Goal: Navigation & Orientation: Find specific page/section

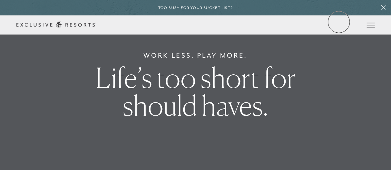
click at [0, 0] on link "Member Login" at bounding box center [0, 0] width 0 height 0
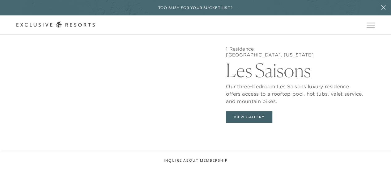
scroll to position [1599, 0]
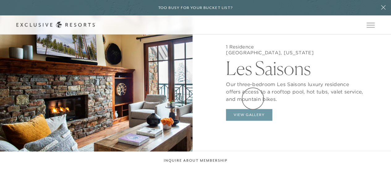
click at [253, 109] on button "View Gallery" at bounding box center [249, 115] width 46 height 12
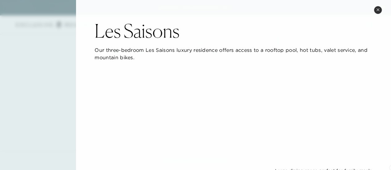
scroll to position [1801, 0]
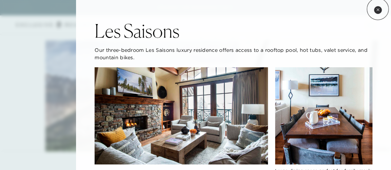
click at [378, 9] on icon at bounding box center [377, 9] width 3 height 3
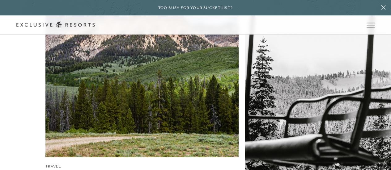
scroll to position [1889, 0]
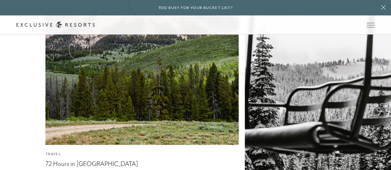
click at [80, 35] on header "Skip to main content Too busy for your bucket list? Not a bucket list. A bluepr…" at bounding box center [195, 17] width 391 height 35
click at [0, 0] on link "The Collection" at bounding box center [0, 0] width 0 height 0
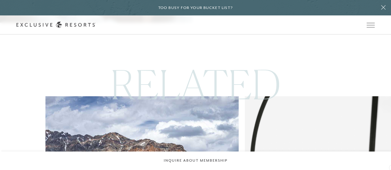
scroll to position [1749, 0]
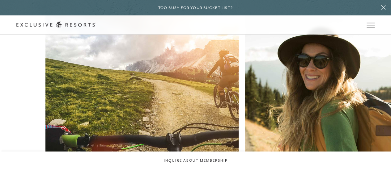
scroll to position [1815, 0]
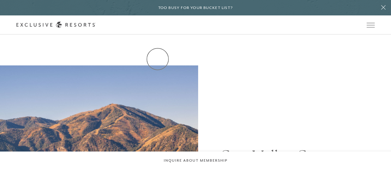
click at [0, 0] on link "Residence Collection" at bounding box center [0, 0] width 0 height 0
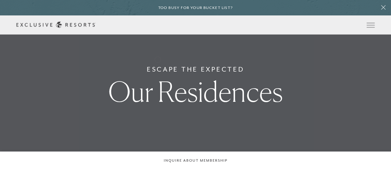
click at [0, 0] on link "Residence Collection" at bounding box center [0, 0] width 0 height 0
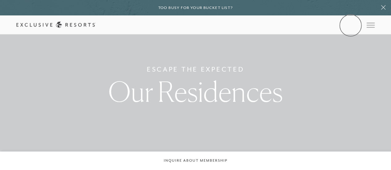
click at [0, 0] on link "Member Login" at bounding box center [0, 0] width 0 height 0
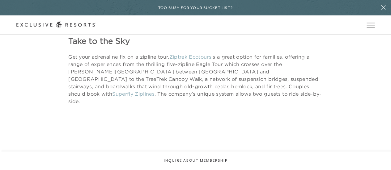
scroll to position [1081, 0]
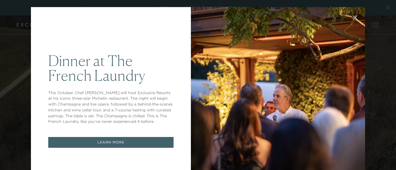
click at [108, 146] on link "LEARN MORE" at bounding box center [110, 142] width 125 height 11
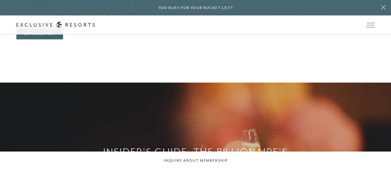
scroll to position [610, 0]
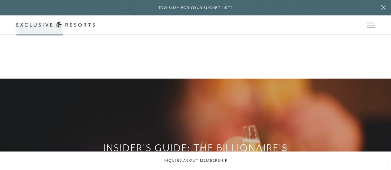
click at [390, 165] on div "Insider's Guide: The Billionaire's Social Calendar Read Now" at bounding box center [195, 164] width 391 height 170
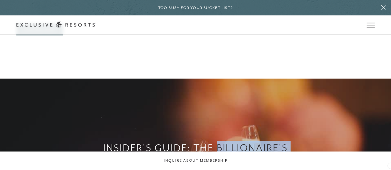
click at [390, 165] on div "Insider's Guide: The Billionaire's Social Calendar Read Now" at bounding box center [195, 164] width 391 height 170
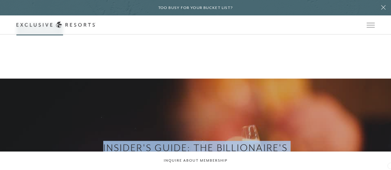
click at [390, 165] on div "Insider's Guide: The Billionaire's Social Calendar Read Now" at bounding box center [195, 164] width 391 height 170
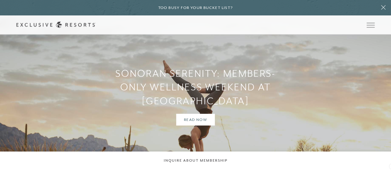
scroll to position [2016, 0]
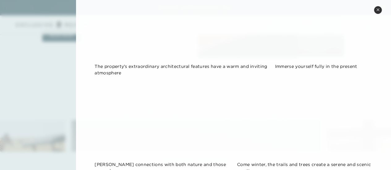
scroll to position [562, 0]
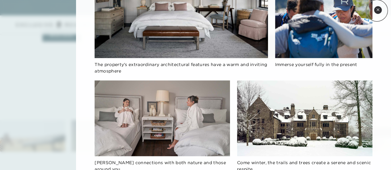
click at [377, 11] on icon at bounding box center [378, 9] width 2 height 2
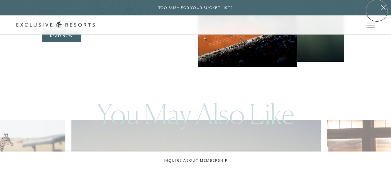
scroll to position [726, 0]
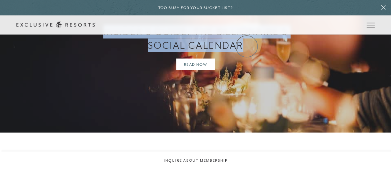
click at [0, 0] on link "Community" at bounding box center [0, 0] width 0 height 0
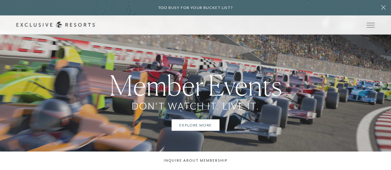
scroll to position [824, 0]
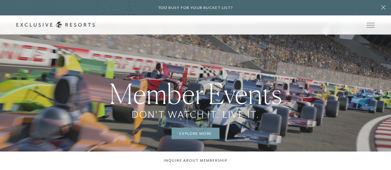
click at [198, 128] on link "Explore More" at bounding box center [196, 134] width 48 height 12
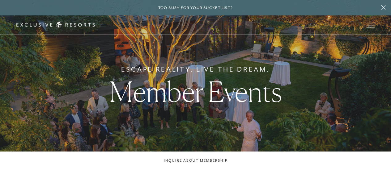
click at [198, 121] on div "Escape Reality. Live The Dream. Member Events" at bounding box center [195, 85] width 391 height 170
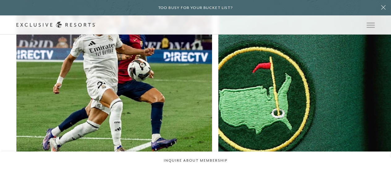
scroll to position [596, 0]
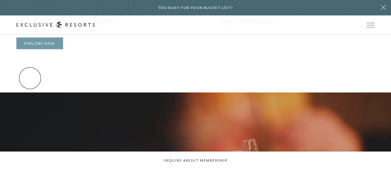
click at [30, 49] on link "Explore Now" at bounding box center [39, 44] width 46 height 12
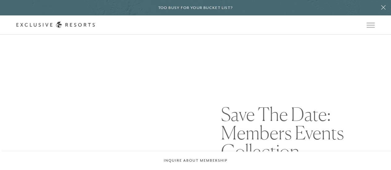
click at [30, 78] on img at bounding box center [99, 165] width 198 height 198
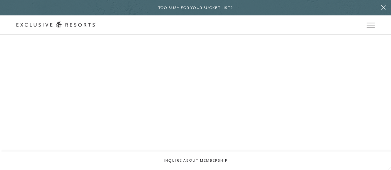
scroll to position [1105, 0]
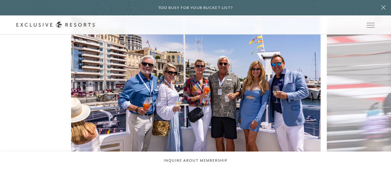
click at [207, 120] on figure "Set sail in [GEOGRAPHIC_DATA]'s elite harbor for unbeatable views of the iconic…" at bounding box center [195, 103] width 249 height 178
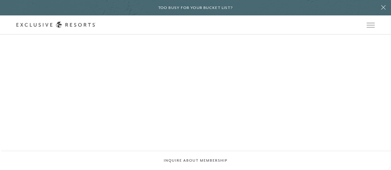
scroll to position [3005, 0]
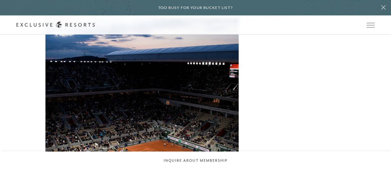
scroll to position [3213, 0]
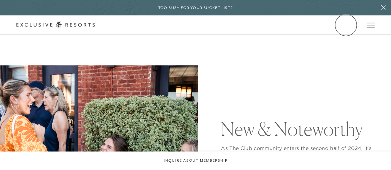
click at [0, 0] on link "Member Login" at bounding box center [0, 0] width 0 height 0
